Goal: Communication & Community: Answer question/provide support

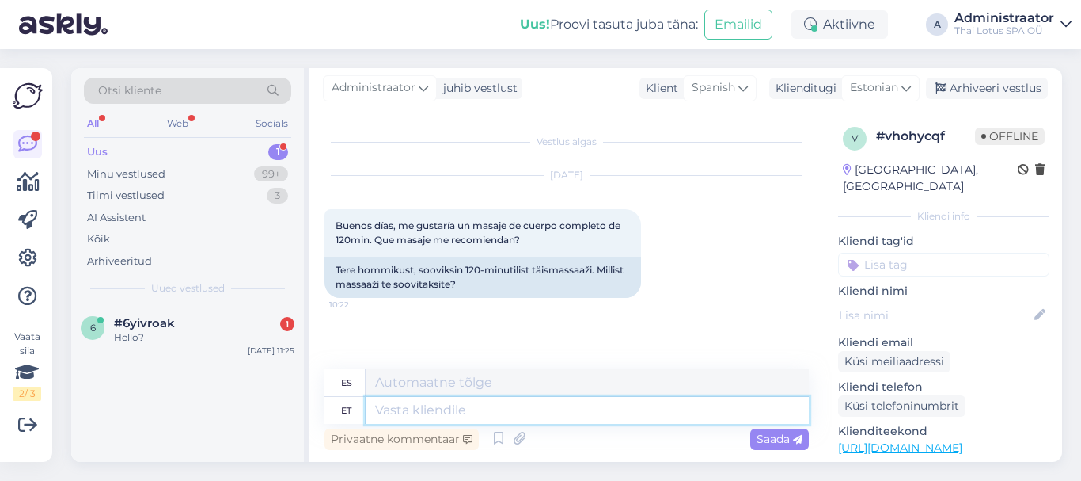
click at [460, 415] on textarea at bounding box center [587, 410] width 443 height 27
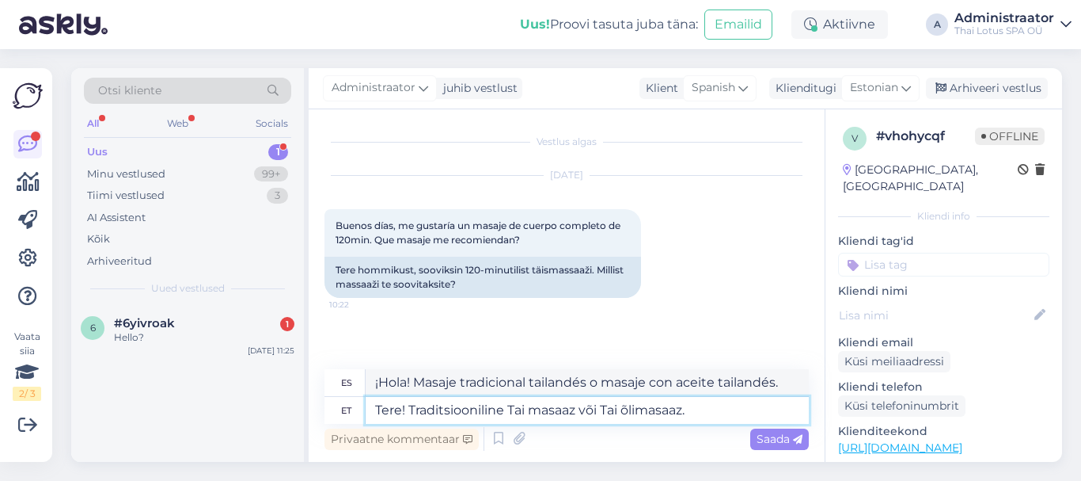
paste textarea "Traditsioonilise Tai massaaži tehnika koosneb venitavatest harjutustest, mis sa…"
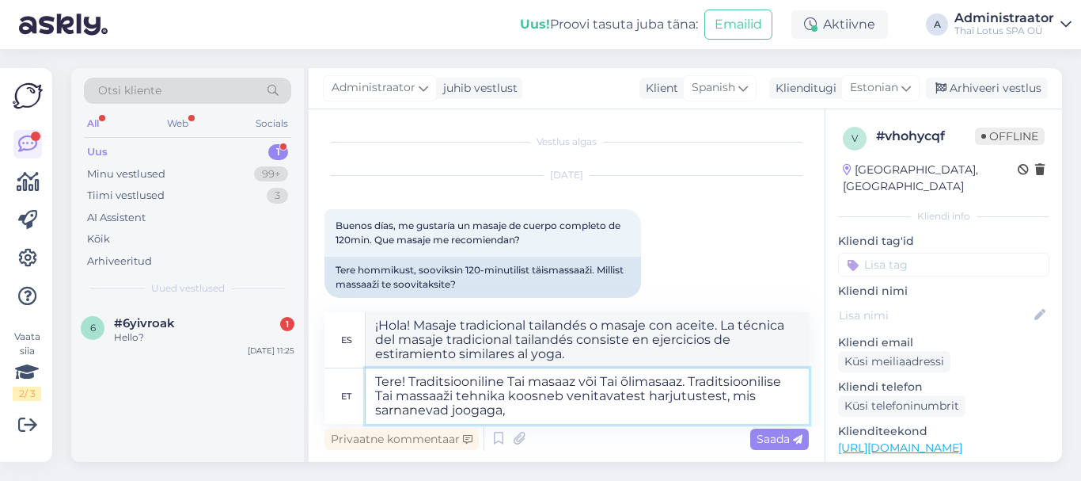
paste textarea "Tai õlimassaaž on punktmassaaž. See on kõige populaarsem massaažiliik Euroopas.…"
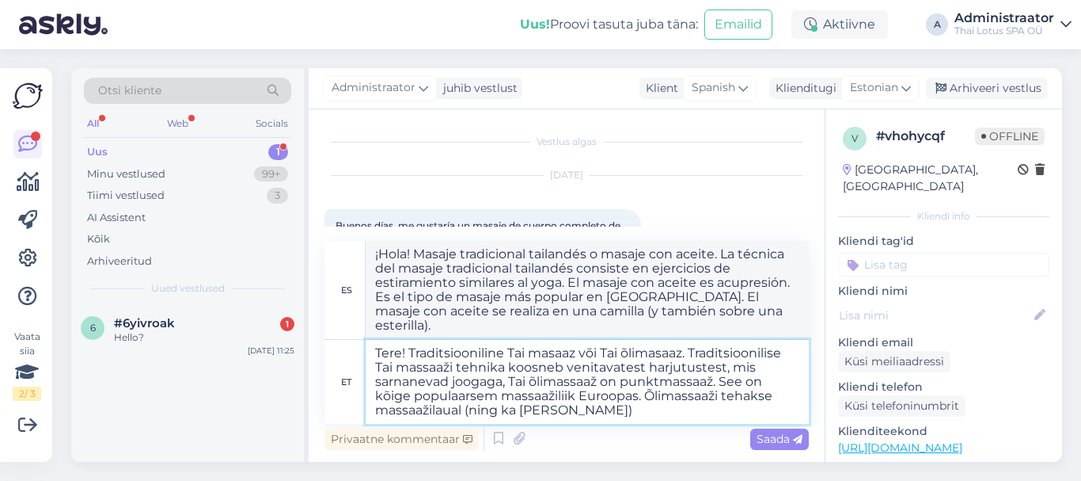
click at [471, 414] on textarea "Tere! Traditsiooniline Tai masaaz või Tai õlimasaaz. Traditsioonilise Tai massa…" at bounding box center [587, 382] width 443 height 84
click at [623, 417] on textarea "Tere! Traditsiooniline Tai masaaz või Tai õlimasaaz. Traditsioonilise Tai massa…" at bounding box center [587, 382] width 443 height 84
type textarea "Tere! Traditsiooniline Tai masaaz või Tai õlimasaaz. Traditsioonilise Tai massa…"
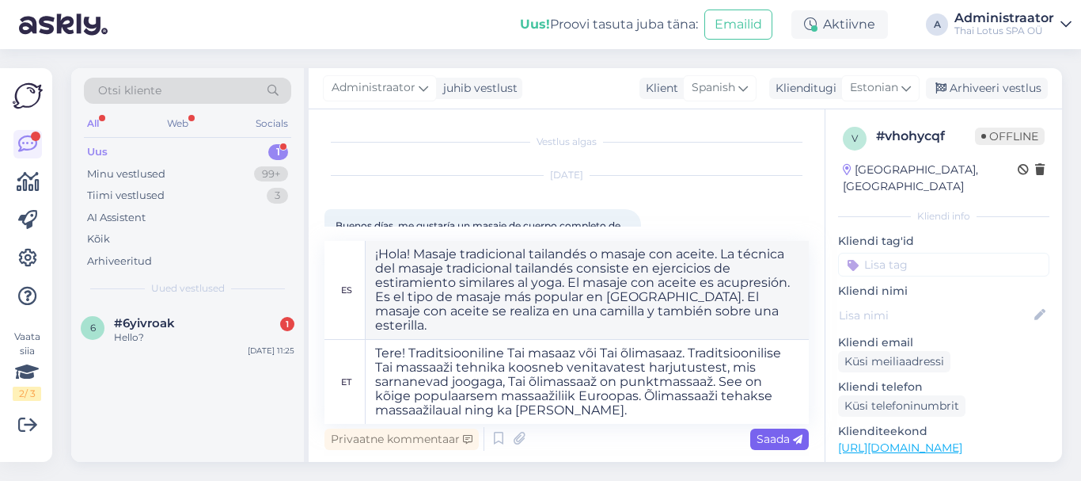
click at [773, 436] on span "Saada" at bounding box center [780, 438] width 46 height 14
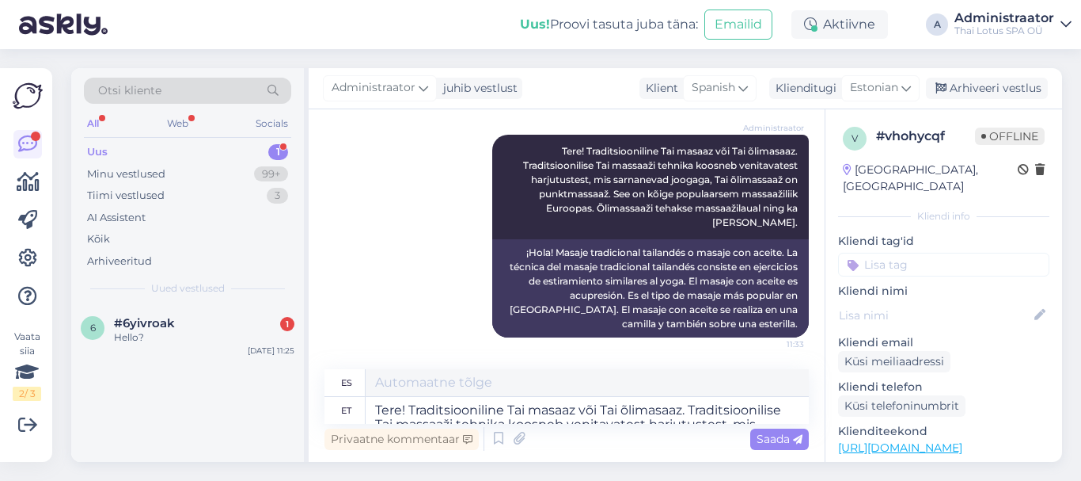
click at [269, 150] on div "1" at bounding box center [278, 152] width 20 height 16
click at [271, 147] on div "1" at bounding box center [278, 152] width 20 height 16
click at [123, 344] on div "Hello?" at bounding box center [204, 337] width 180 height 14
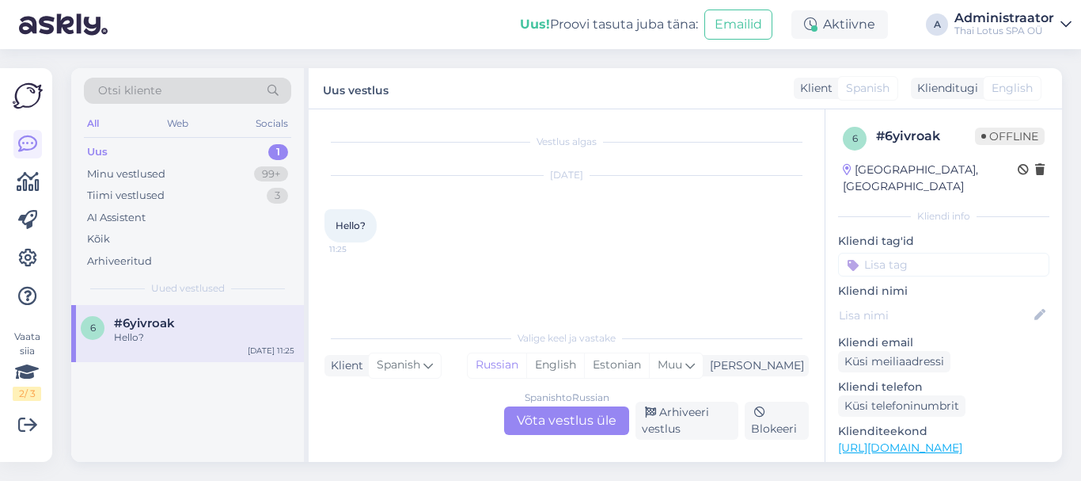
click at [554, 421] on div "Spanish to Russian Võta vestlus üle" at bounding box center [566, 420] width 125 height 28
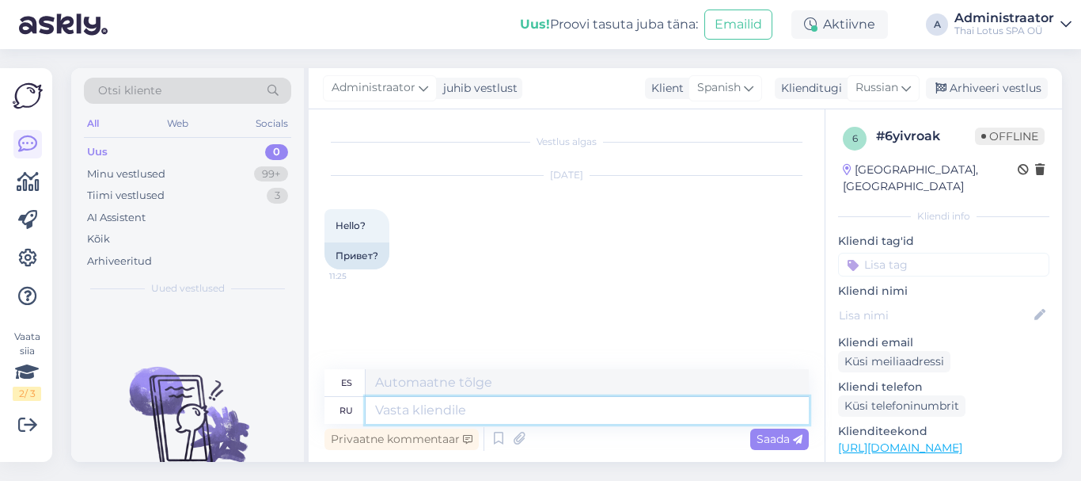
click at [460, 416] on textarea at bounding box center [587, 410] width 443 height 27
type textarea "Tere"
type textarea "Tere!"
type textarea "¡Allá!"
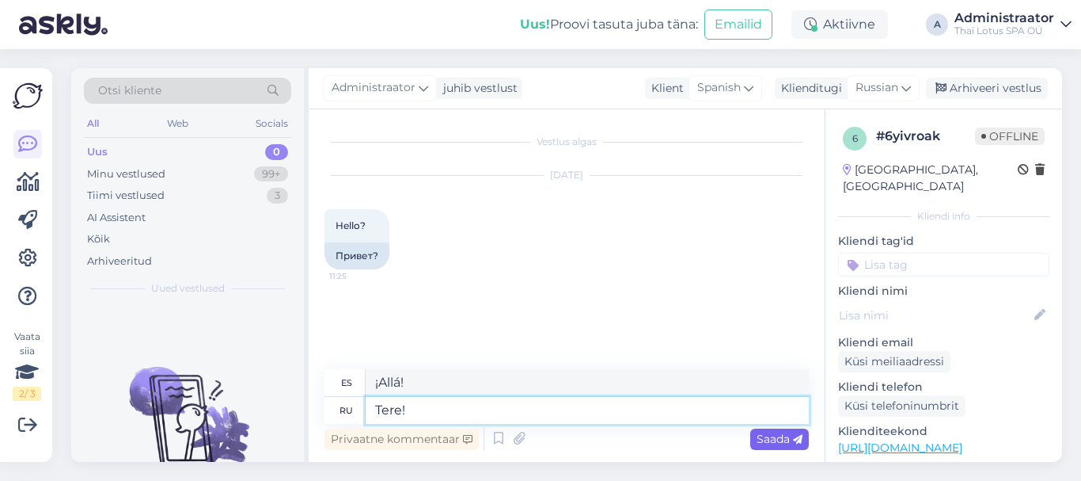
type textarea "Tere!"
click at [781, 446] on div "Saada" at bounding box center [779, 438] width 59 height 21
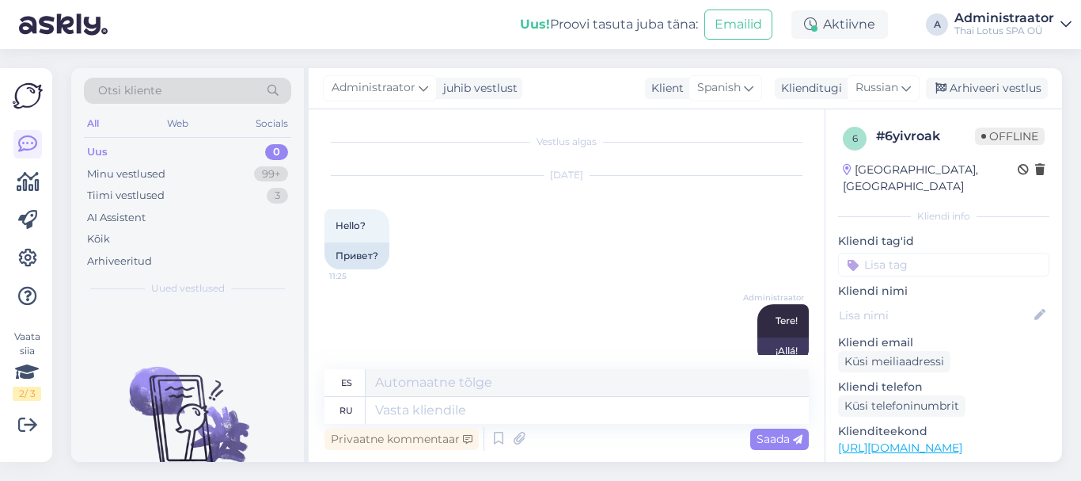
scroll to position [27, 0]
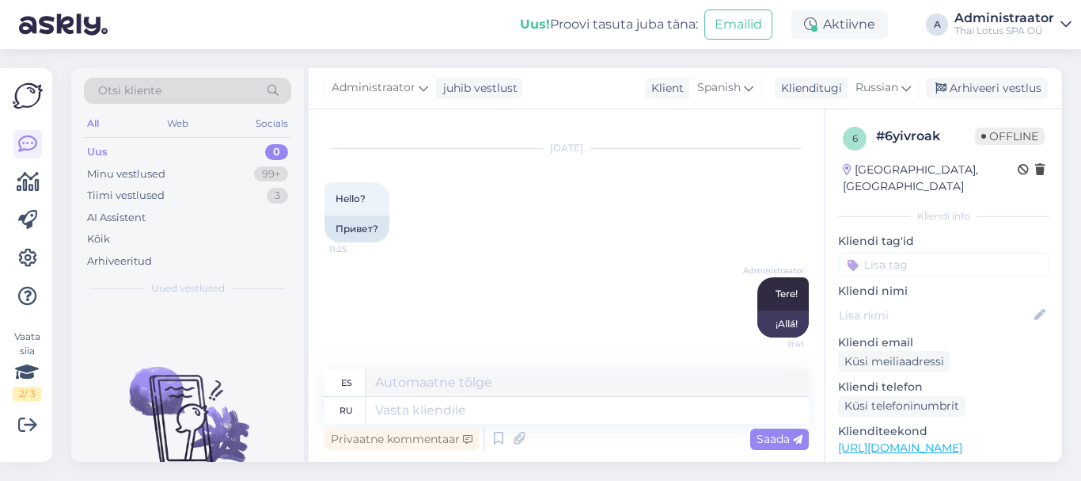
click at [273, 151] on div "0" at bounding box center [276, 152] width 23 height 16
click at [270, 156] on div "0" at bounding box center [276, 152] width 23 height 16
